Goal: Check status: Check status

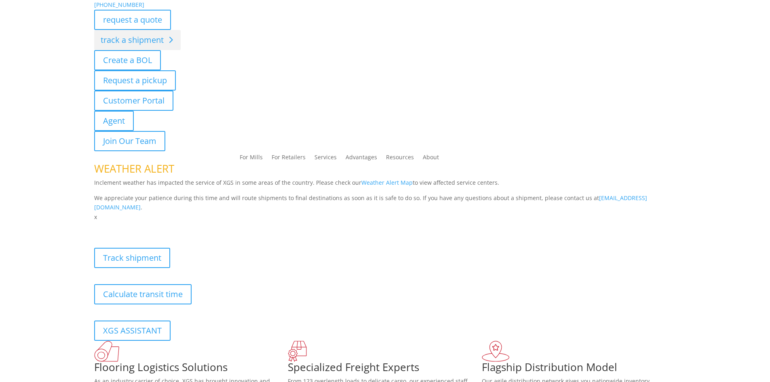
click at [131, 40] on link "track a shipment" at bounding box center [137, 40] width 86 height 20
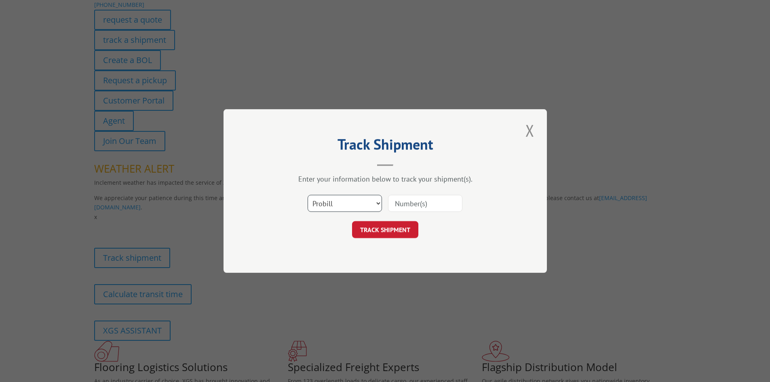
click at [341, 208] on select "Select category... Probill BOL PO" at bounding box center [345, 203] width 74 height 17
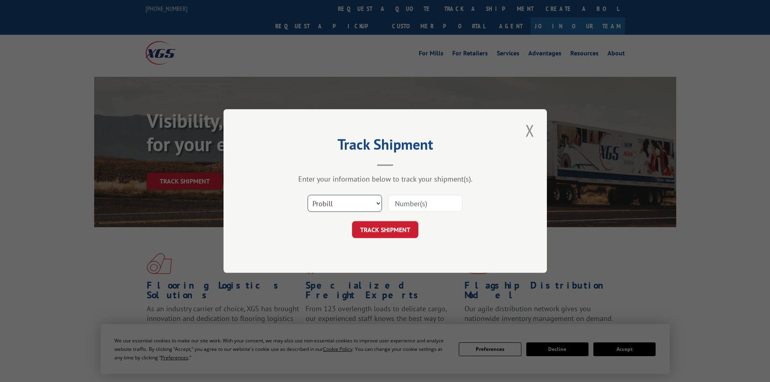
select select "bol"
click at [308, 195] on select "Select category... Probill BOL PO" at bounding box center [345, 203] width 74 height 17
drag, startPoint x: 416, startPoint y: 195, endPoint x: 416, endPoint y: 202, distance: 7.7
click at [416, 197] on input at bounding box center [425, 203] width 74 height 17
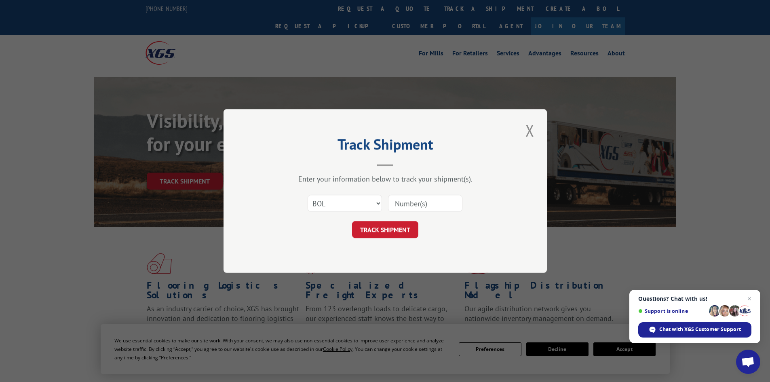
paste input "5953551"
type input "5953551"
click at [397, 227] on button "TRACK SHIPMENT" at bounding box center [385, 229] width 66 height 17
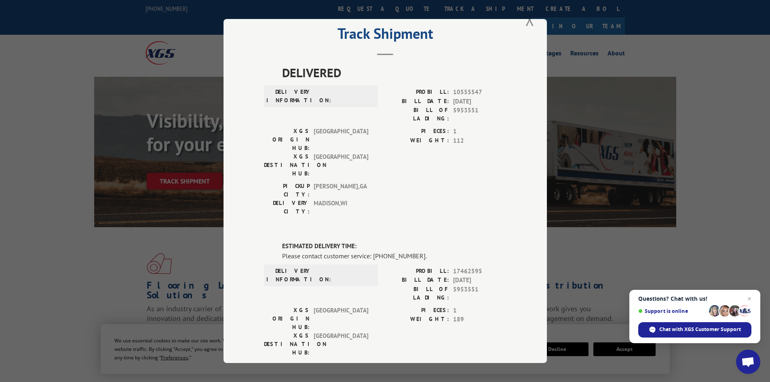
scroll to position [13, 0]
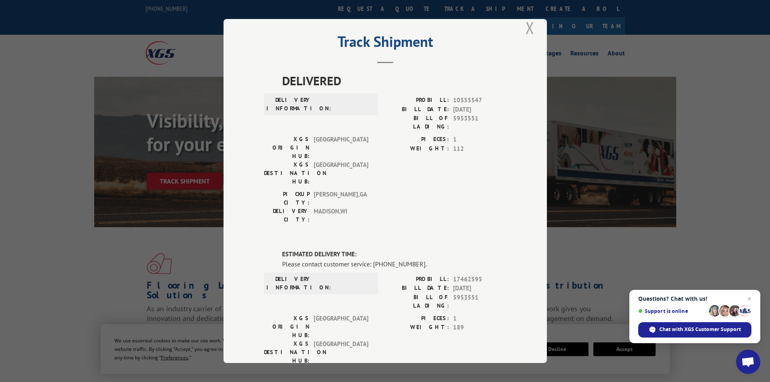
click at [523, 25] on button "Close modal" at bounding box center [530, 28] width 14 height 22
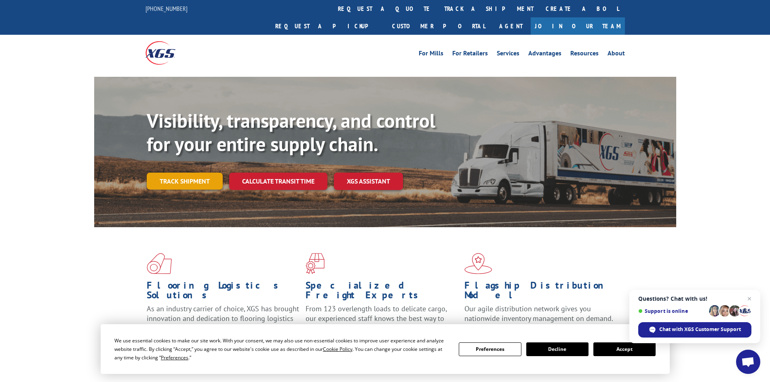
click at [194, 173] on link "Track shipment" at bounding box center [185, 181] width 76 height 17
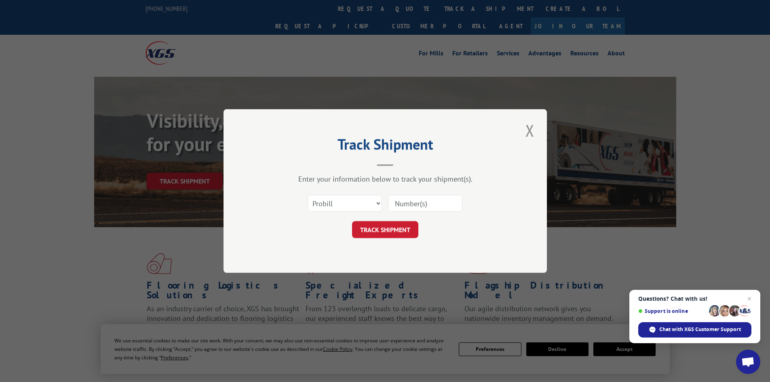
click at [414, 204] on input at bounding box center [425, 203] width 74 height 17
click at [418, 207] on input at bounding box center [425, 203] width 74 height 17
paste input "17462595"
type input "17462595"
click at [397, 230] on button "TRACK SHIPMENT" at bounding box center [385, 229] width 66 height 17
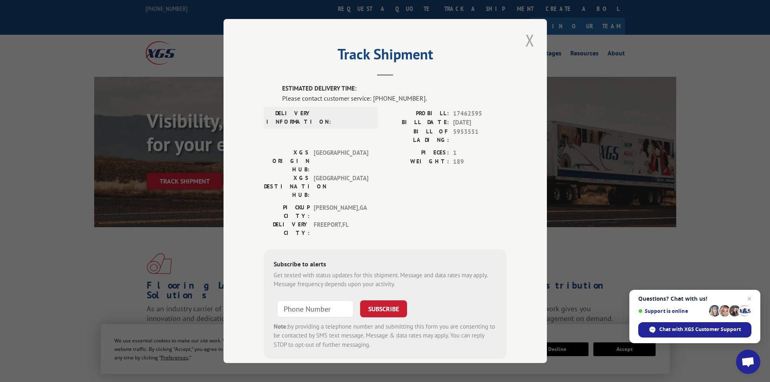
click at [531, 45] on button "Close modal" at bounding box center [530, 40] width 14 height 22
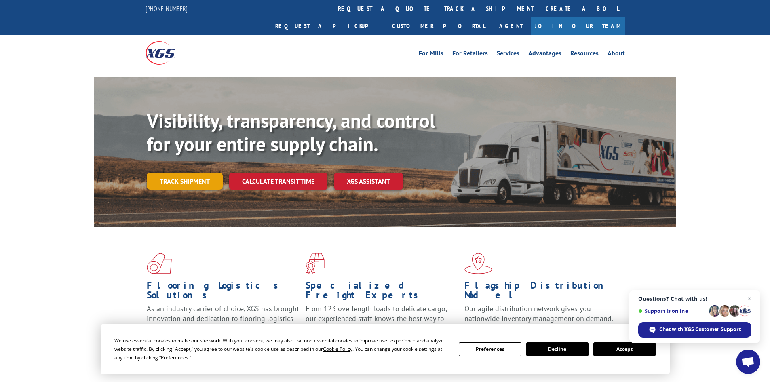
click at [180, 173] on link "Track shipment" at bounding box center [185, 181] width 76 height 17
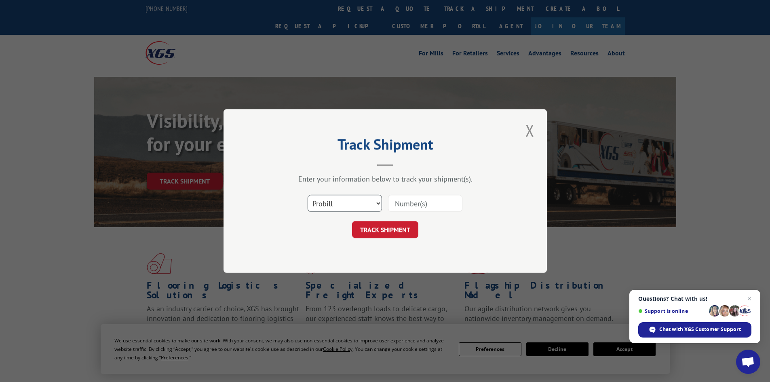
click at [353, 208] on select "Select category... Probill BOL PO" at bounding box center [345, 203] width 74 height 17
select select "po"
click at [308, 195] on select "Select category... Probill BOL PO" at bounding box center [345, 203] width 74 height 17
click at [355, 204] on select "Select category... Probill BOL PO" at bounding box center [345, 203] width 74 height 17
click at [427, 202] on input at bounding box center [425, 203] width 74 height 17
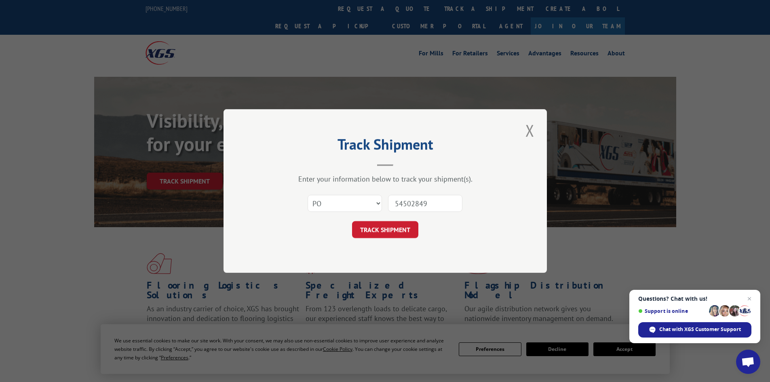
type input "54502849"
click at [352, 221] on button "TRACK SHIPMENT" at bounding box center [385, 229] width 66 height 17
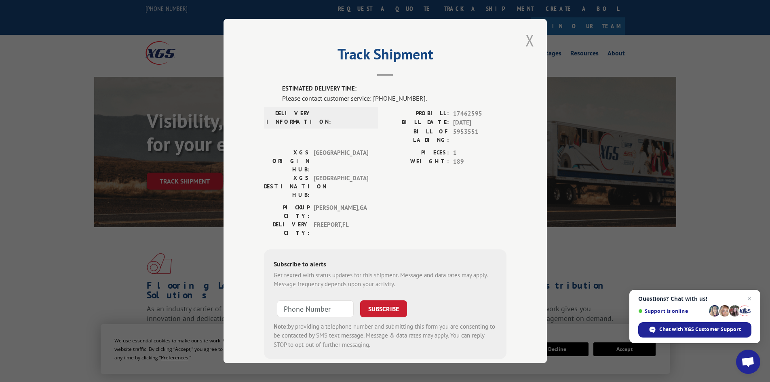
click at [524, 38] on button "Close modal" at bounding box center [530, 40] width 14 height 22
